Goal: Find specific page/section: Find specific page/section

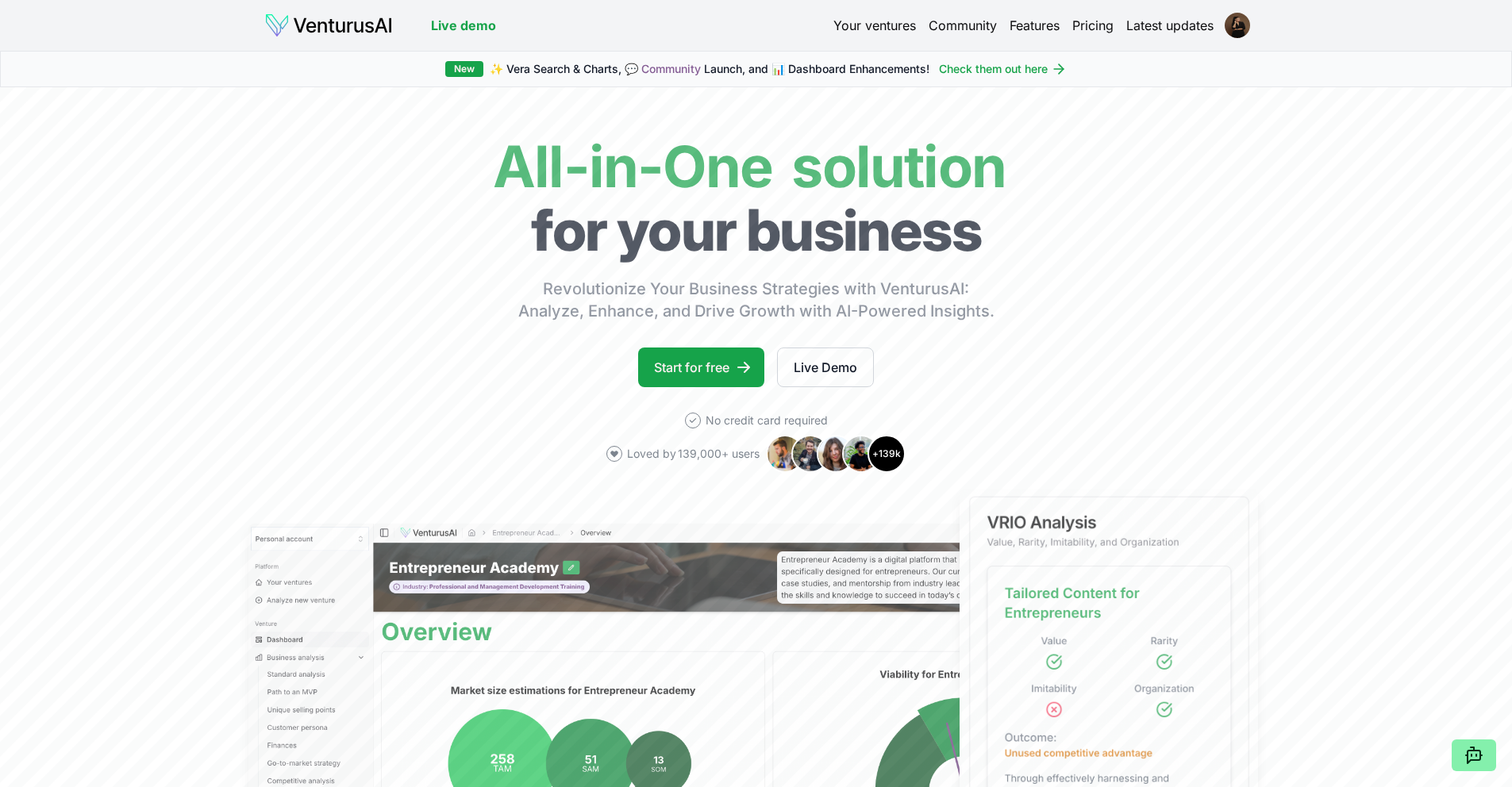
click at [880, 30] on link "Your ventures" at bounding box center [874, 26] width 82 height 19
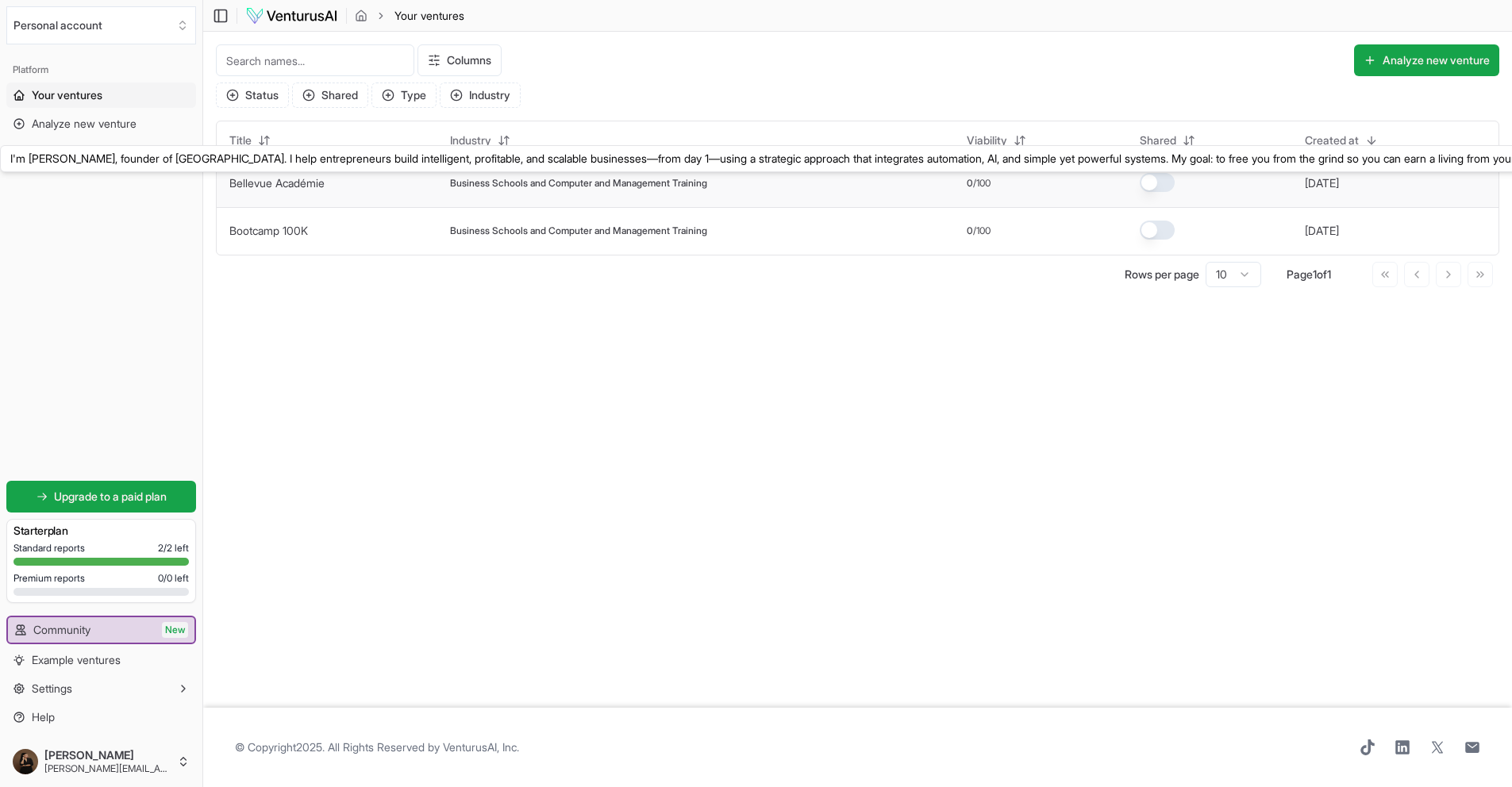
click at [284, 183] on link "Bellevue Académie" at bounding box center [276, 183] width 95 height 14
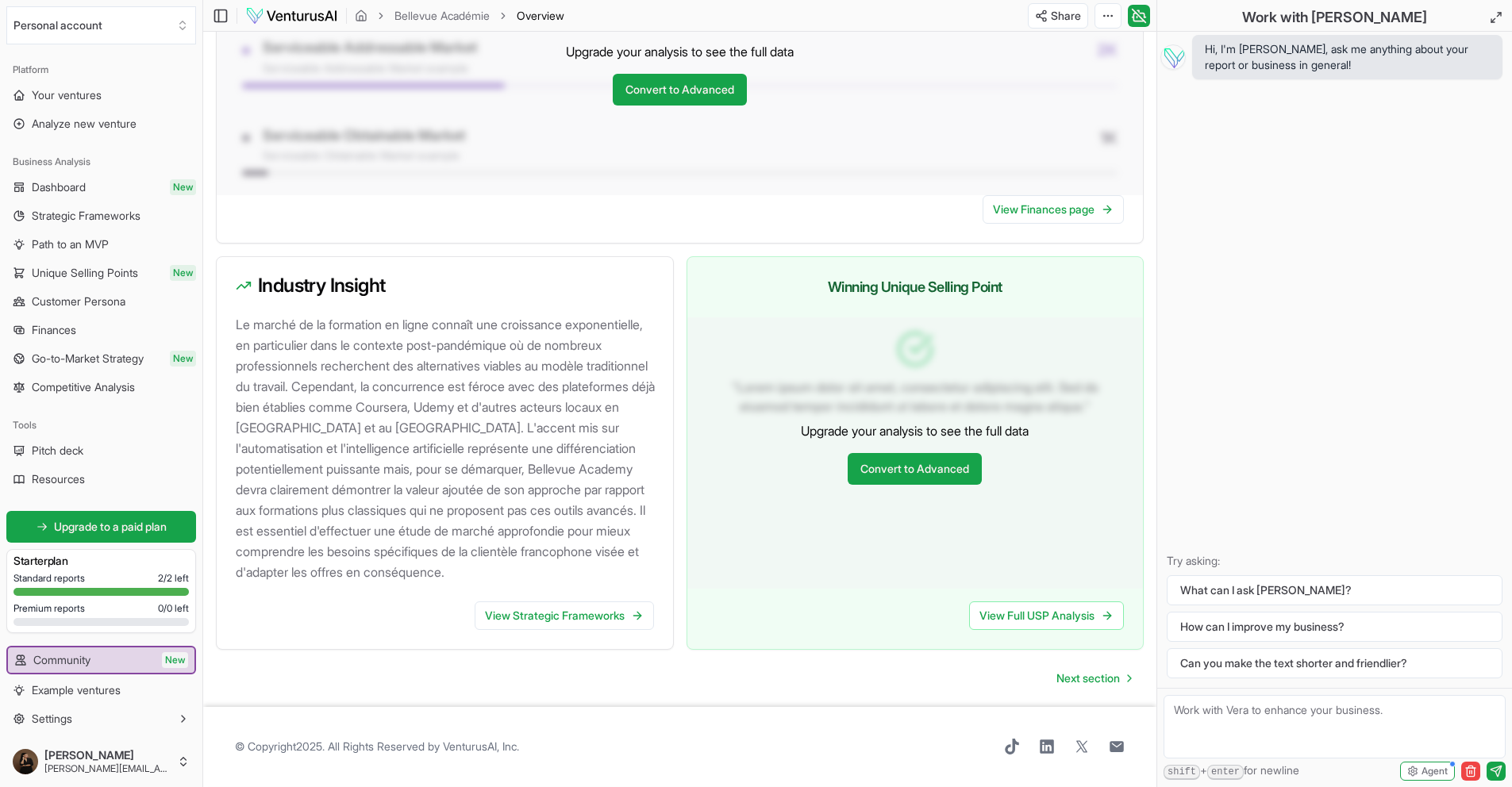
scroll to position [1386, 0]
click at [528, 611] on link "View Strategic Frameworks" at bounding box center [565, 616] width 179 height 29
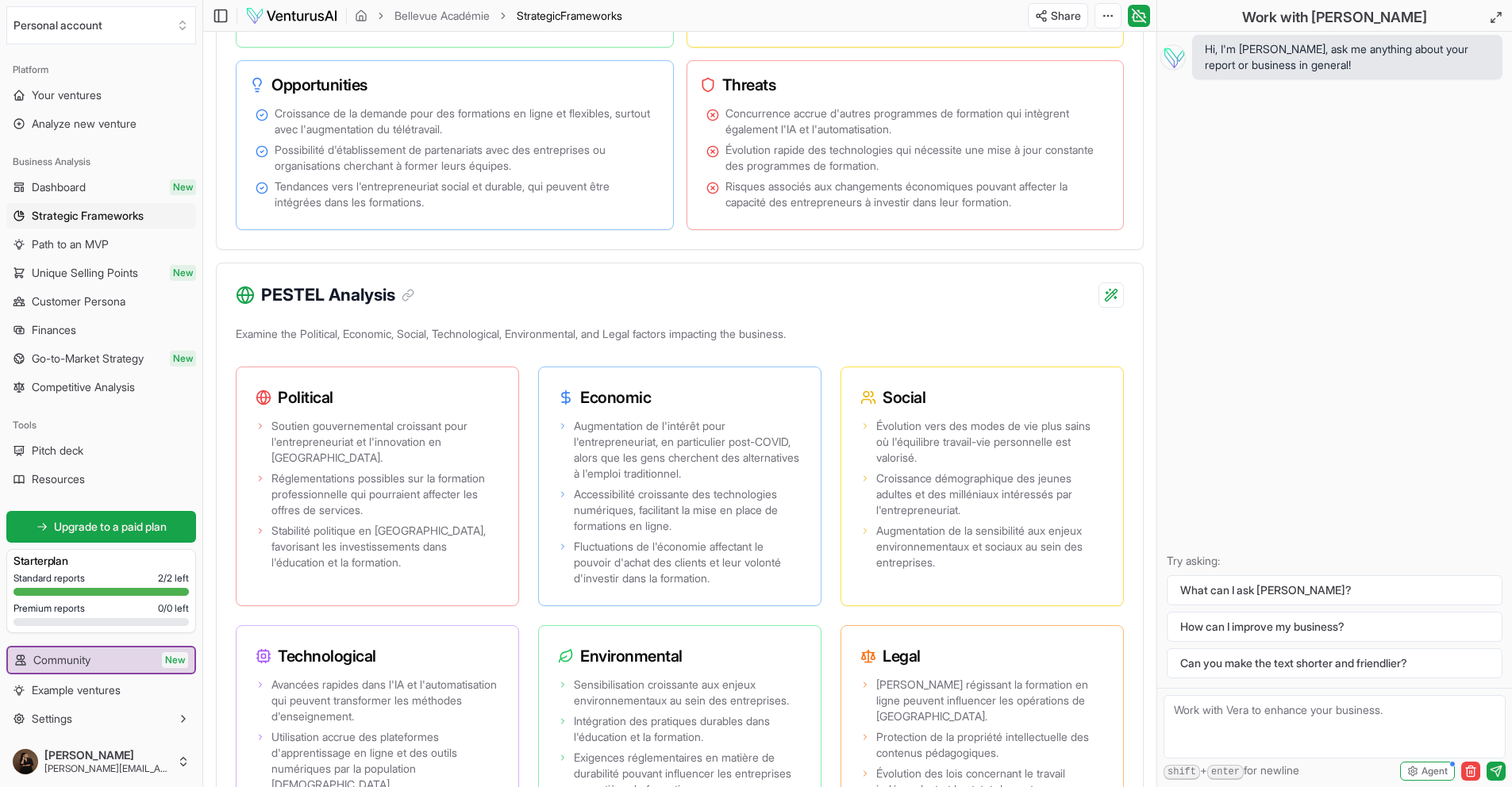
scroll to position [1210, 0]
